Goal: Task Accomplishment & Management: Manage account settings

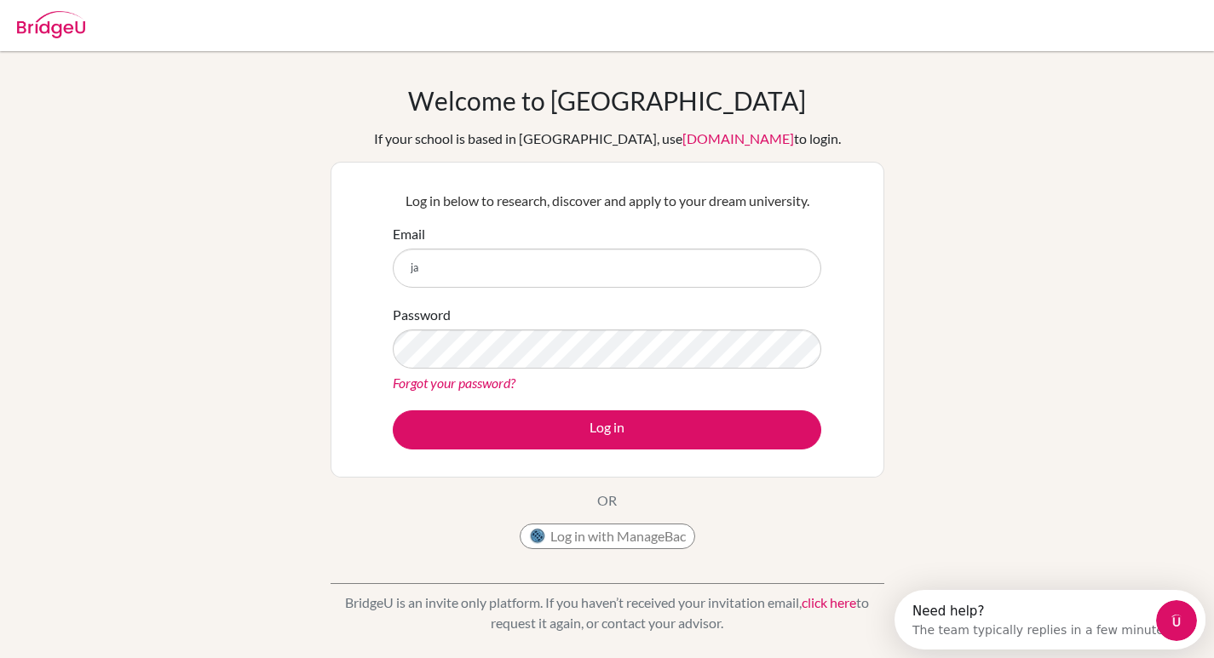
type input "j"
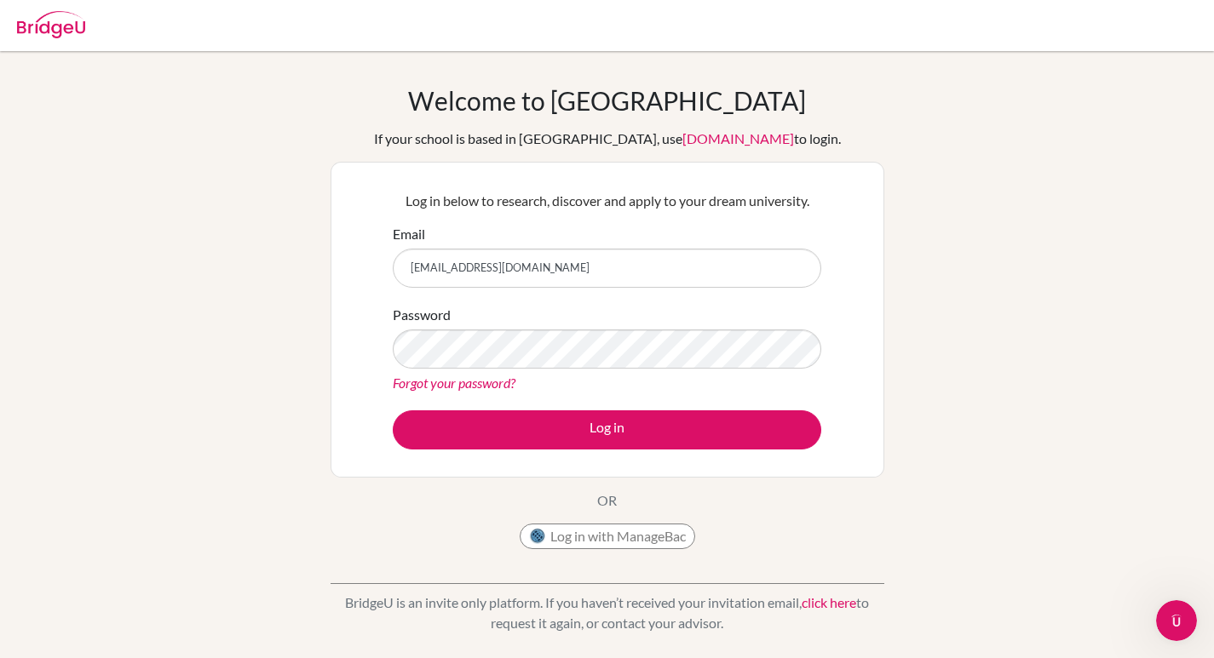
click at [560, 272] on input "[EMAIL_ADDRESS][DOMAIN_NAME]" at bounding box center [607, 268] width 428 height 39
type input "[EMAIL_ADDRESS][DOMAIN_NAME]"
click at [539, 321] on div "Password Forgot your password?" at bounding box center [607, 349] width 428 height 89
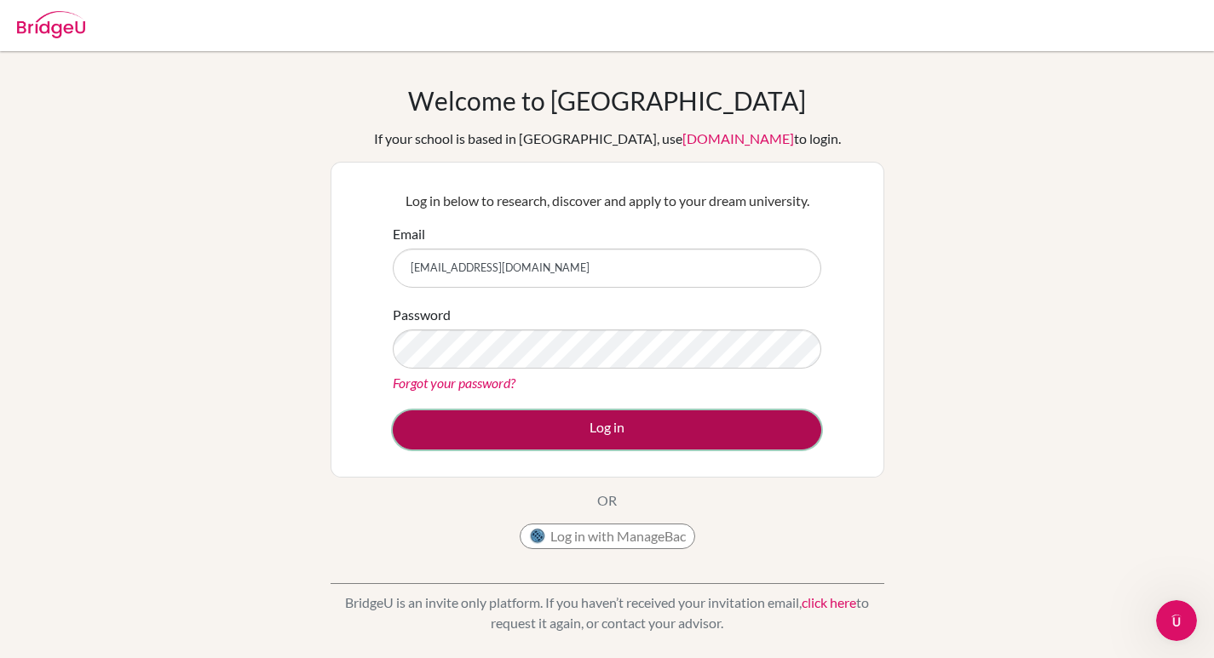
click at [495, 416] on button "Log in" at bounding box center [607, 430] width 428 height 39
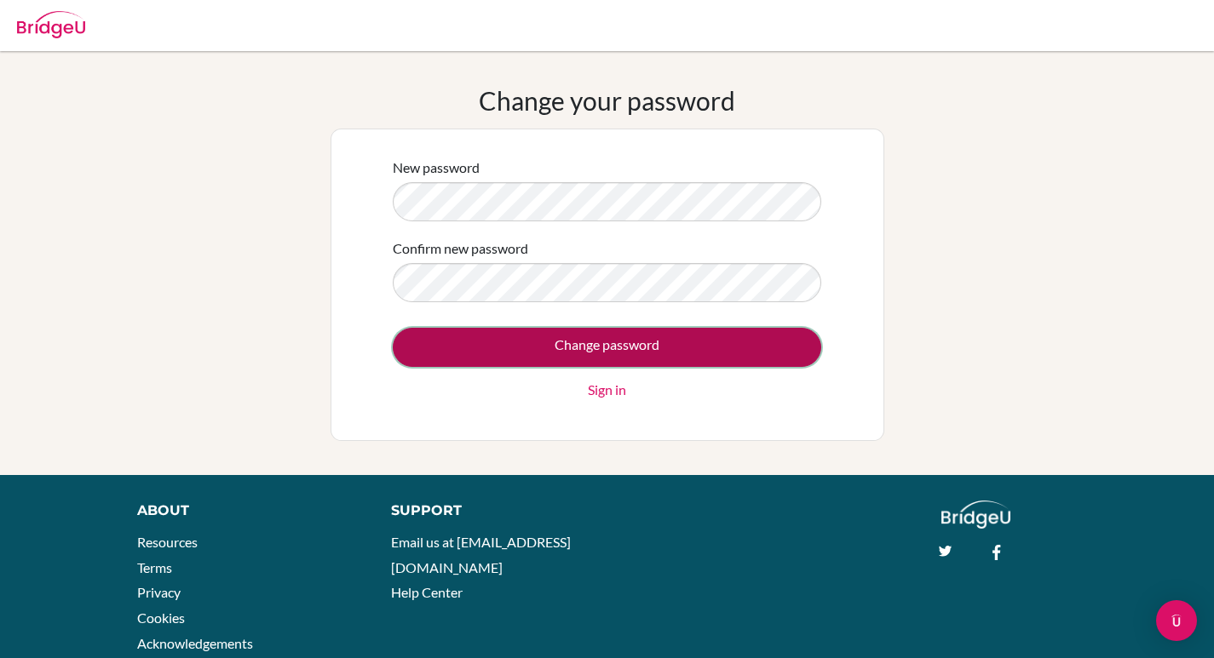
click at [560, 353] on input "Change password" at bounding box center [607, 347] width 428 height 39
